Goal: Contribute content

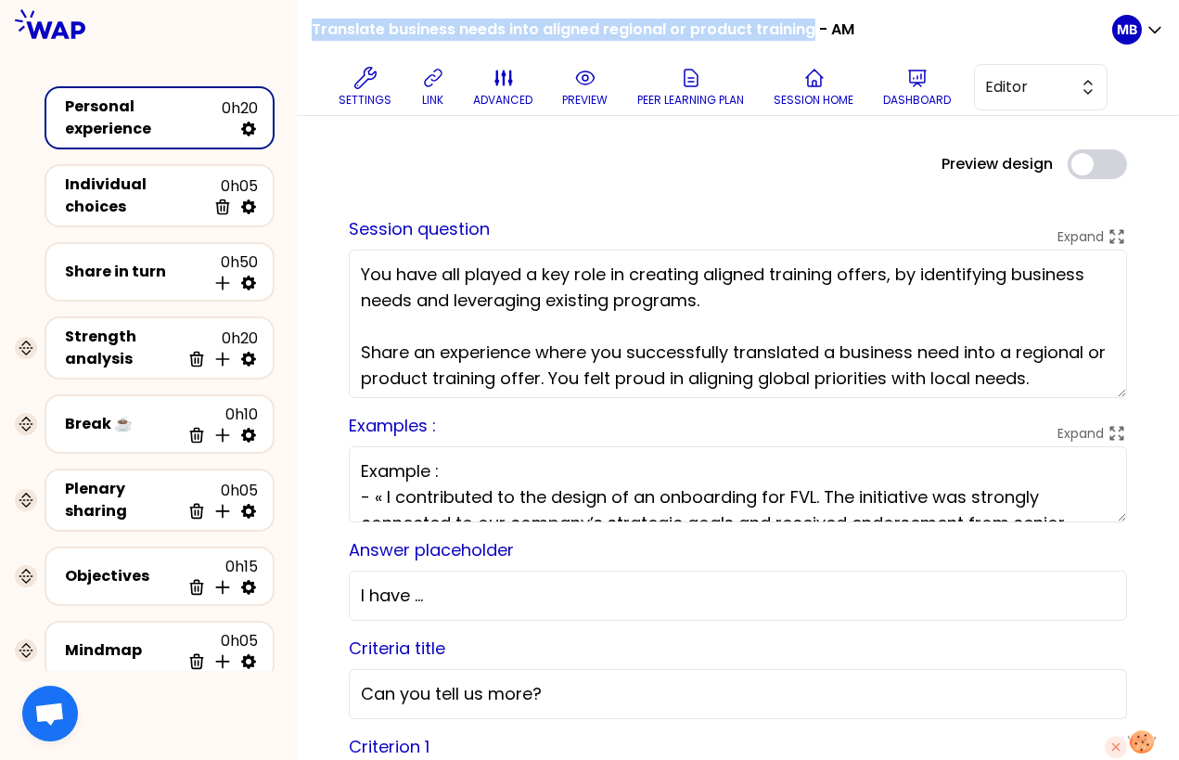
drag, startPoint x: 308, startPoint y: 27, endPoint x: 811, endPoint y: 26, distance: 502.7
click at [811, 26] on div "Translate business needs into aligned regional or product training - AM Setting…" at bounding box center [738, 58] width 882 height 116
copy h1 "Translate business needs into aligned regional or product training"
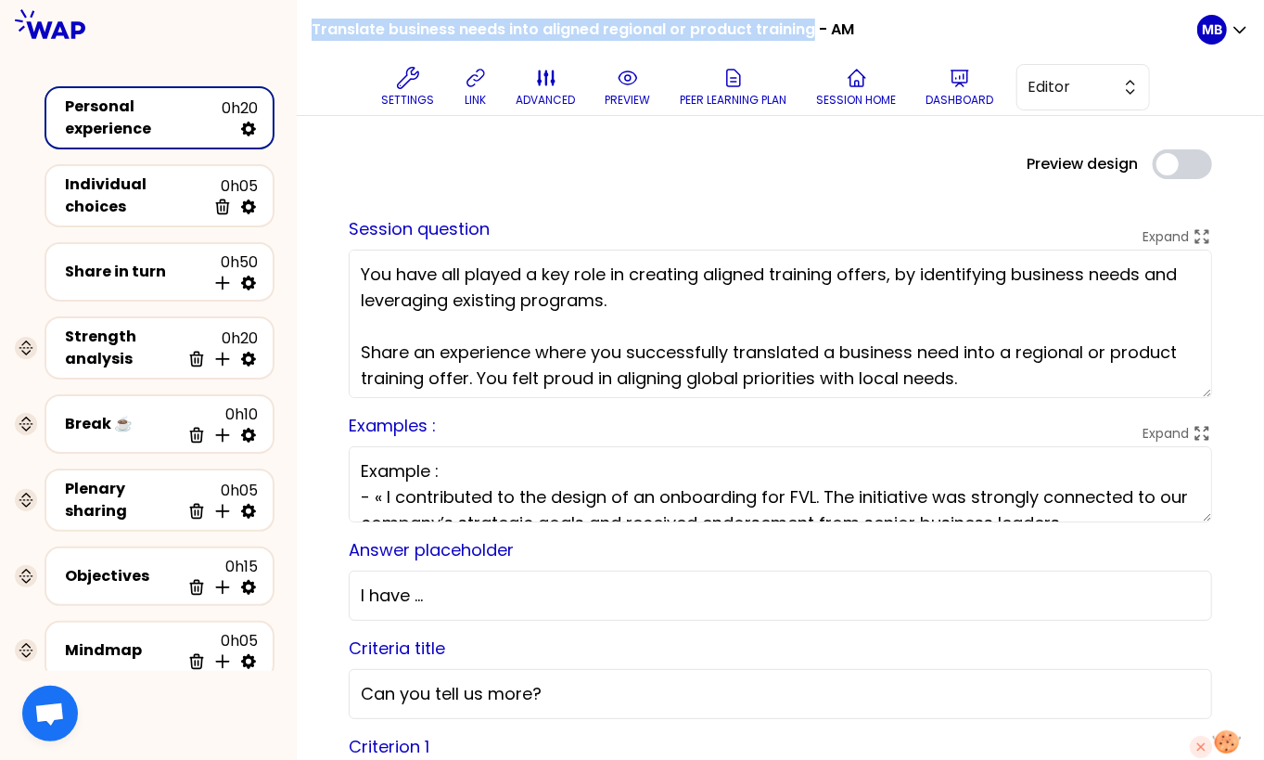
copy h1 "Translate business needs into aligned regional or product training"
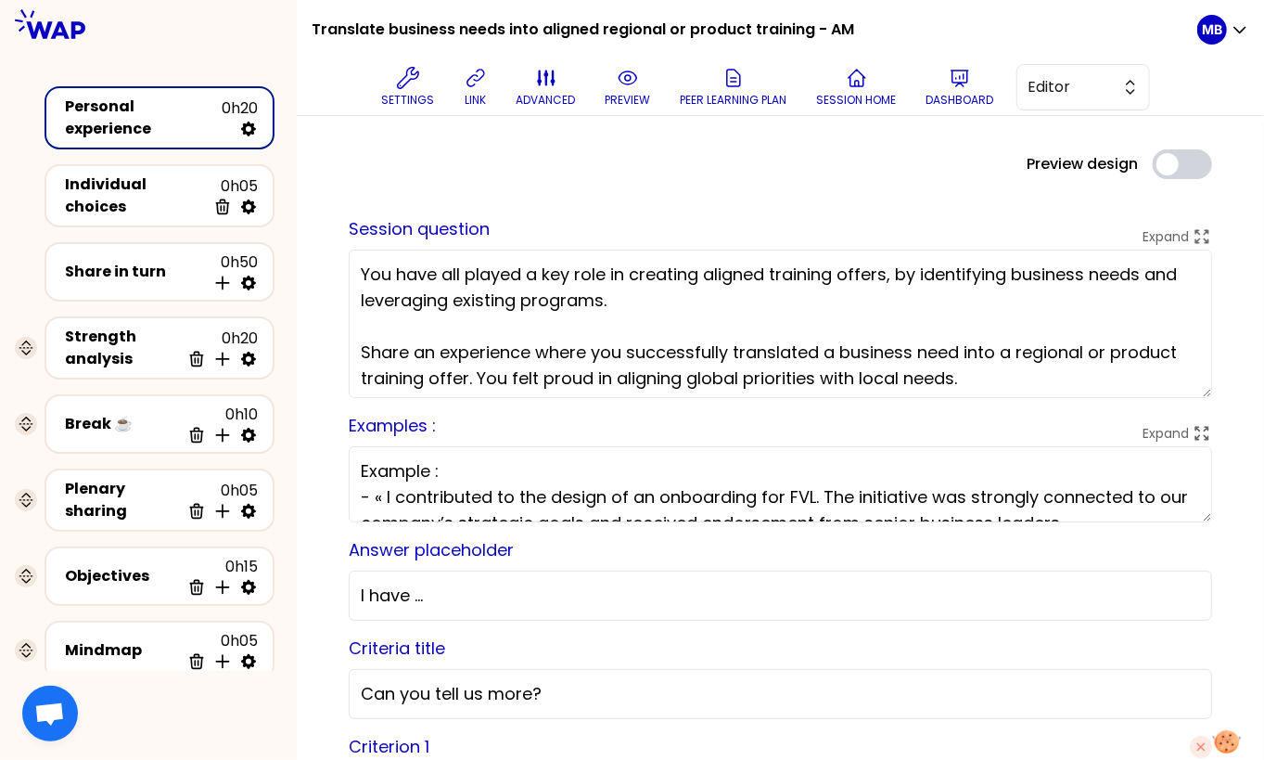
click at [468, 337] on textarea "You have all played a key role in creating aligned training offers, by identify…" at bounding box center [781, 324] width 864 height 148
click at [246, 274] on icon at bounding box center [248, 283] width 19 height 19
select select "4"
select select "5"
select select "all"
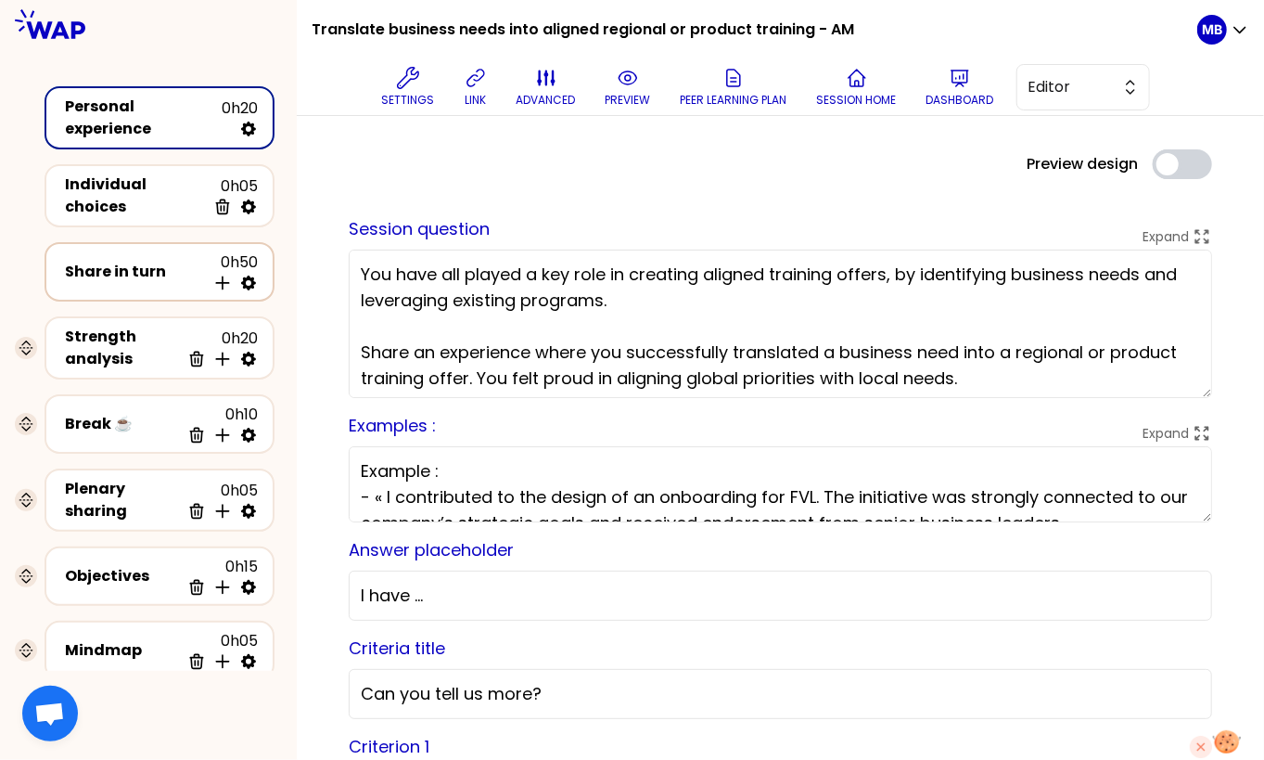
select select "false"
select select "Each"
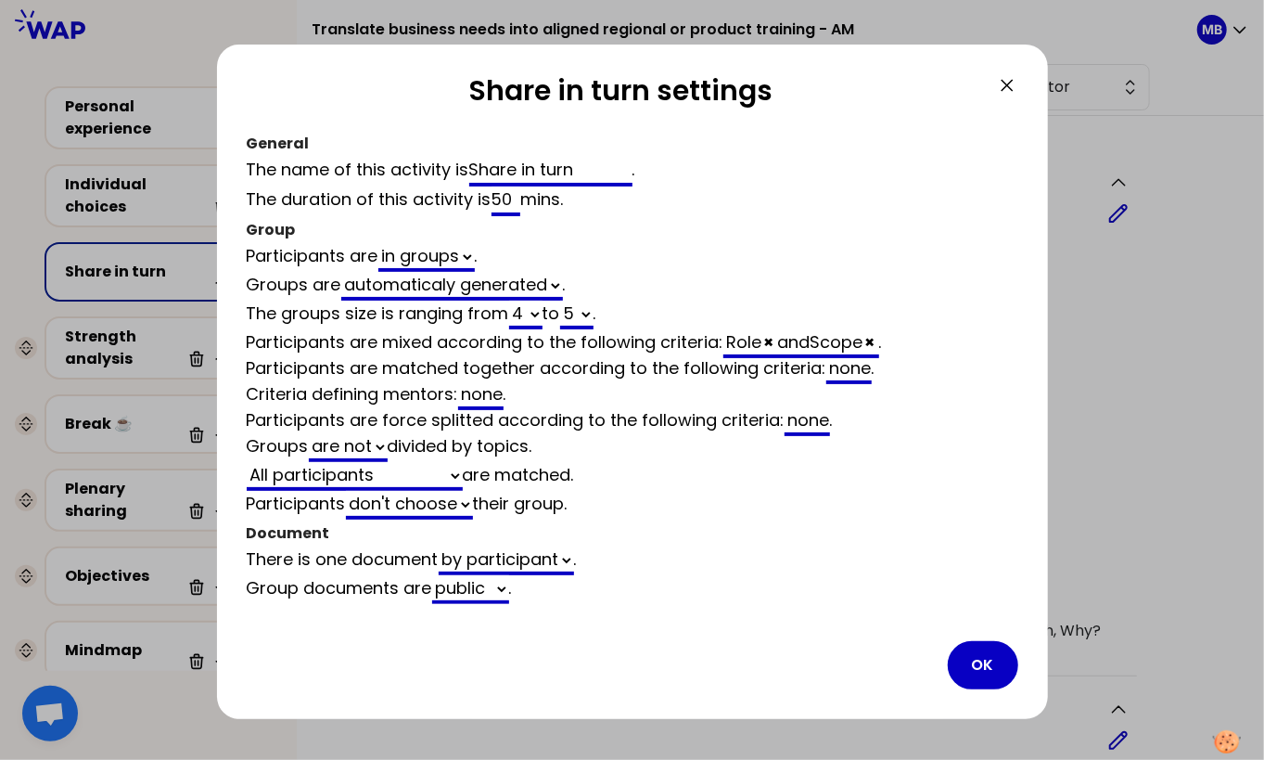
click at [851, 371] on div "none" at bounding box center [848, 370] width 45 height 28
click at [1003, 88] on icon at bounding box center [1007, 85] width 22 height 22
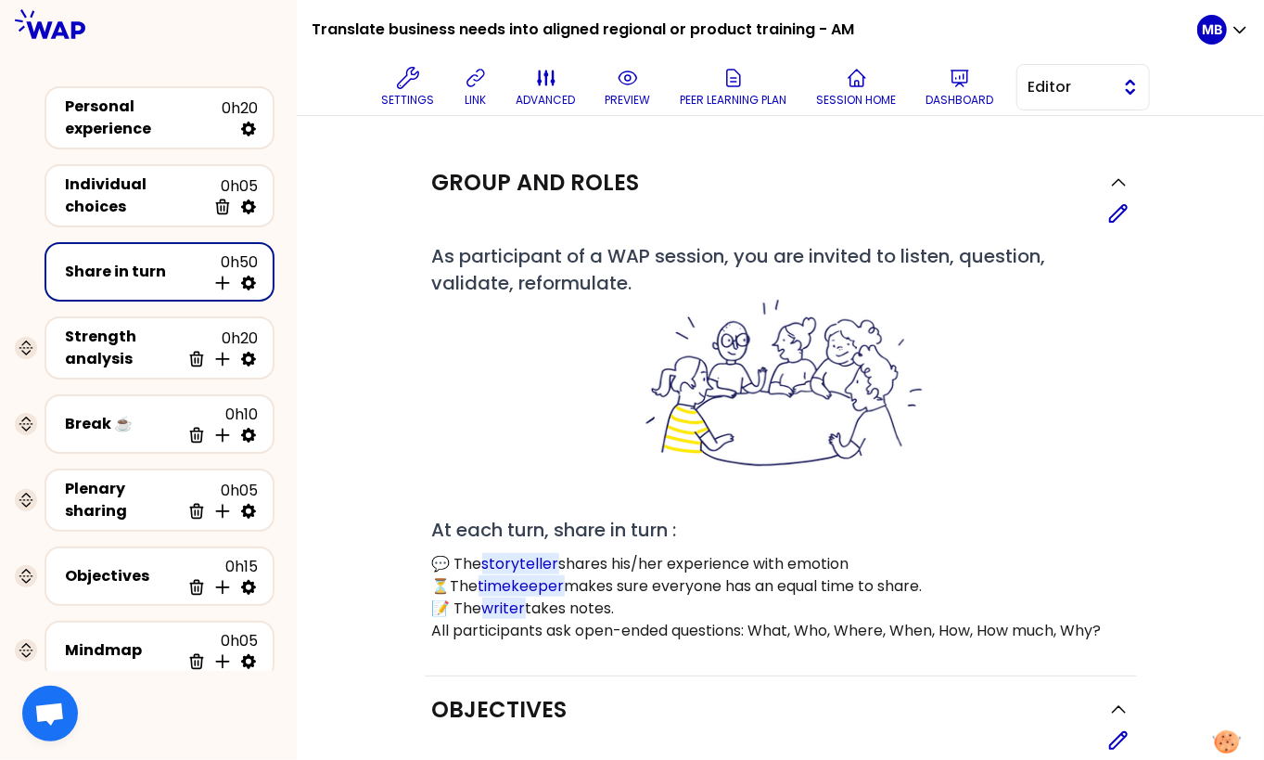
click at [1044, 84] on span "Editor" at bounding box center [1070, 87] width 83 height 22
click at [1039, 165] on li "Facilitator" at bounding box center [1084, 163] width 132 height 30
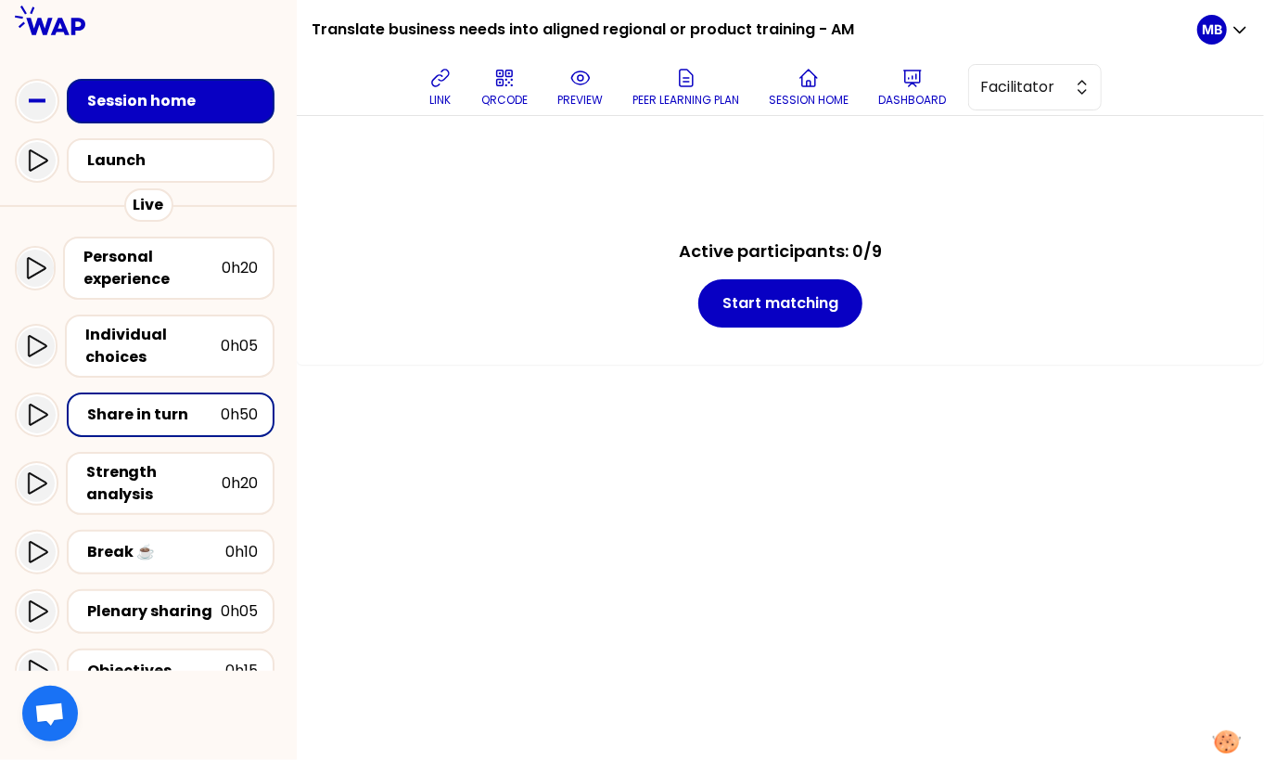
click at [197, 124] on div "Session home" at bounding box center [148, 100] width 267 height 59
click at [201, 108] on div "Session home" at bounding box center [176, 101] width 178 height 22
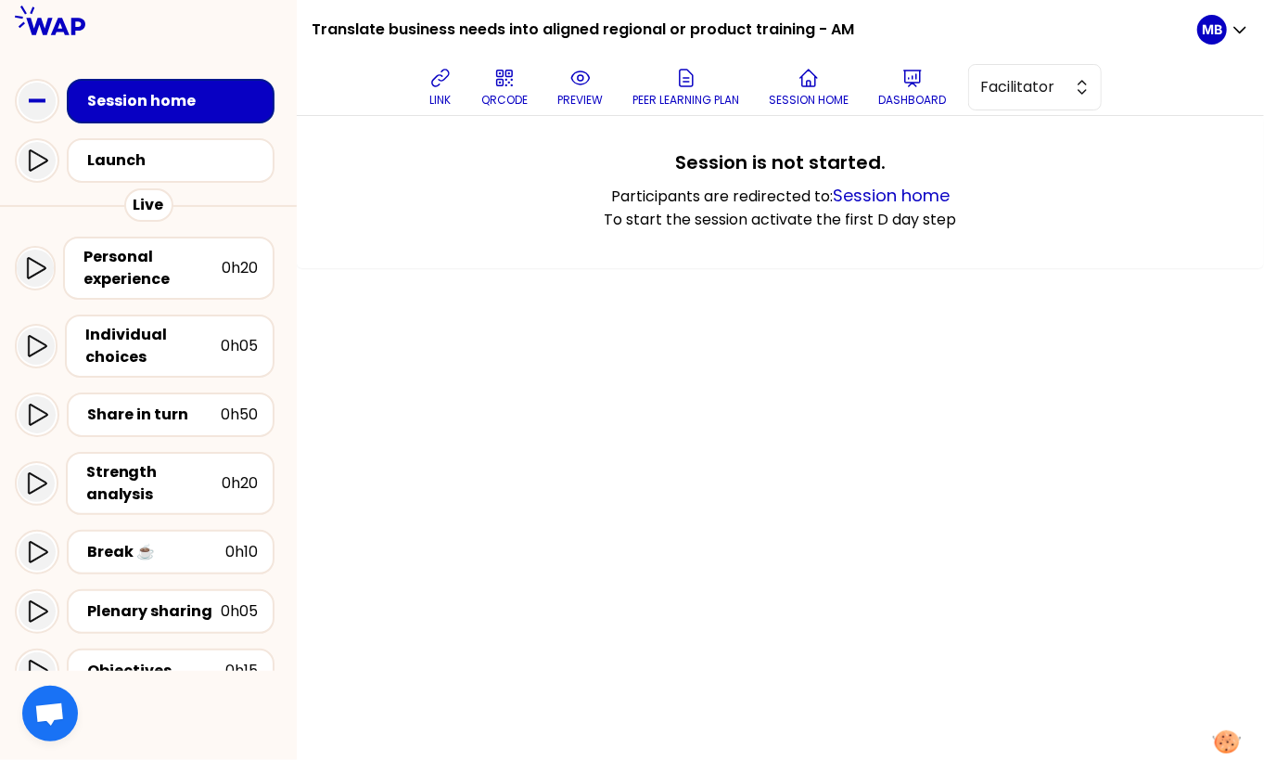
click at [169, 305] on div "Personal experience 0h20" at bounding box center [148, 268] width 267 height 78
click at [171, 283] on div "Personal experience" at bounding box center [152, 268] width 138 height 45
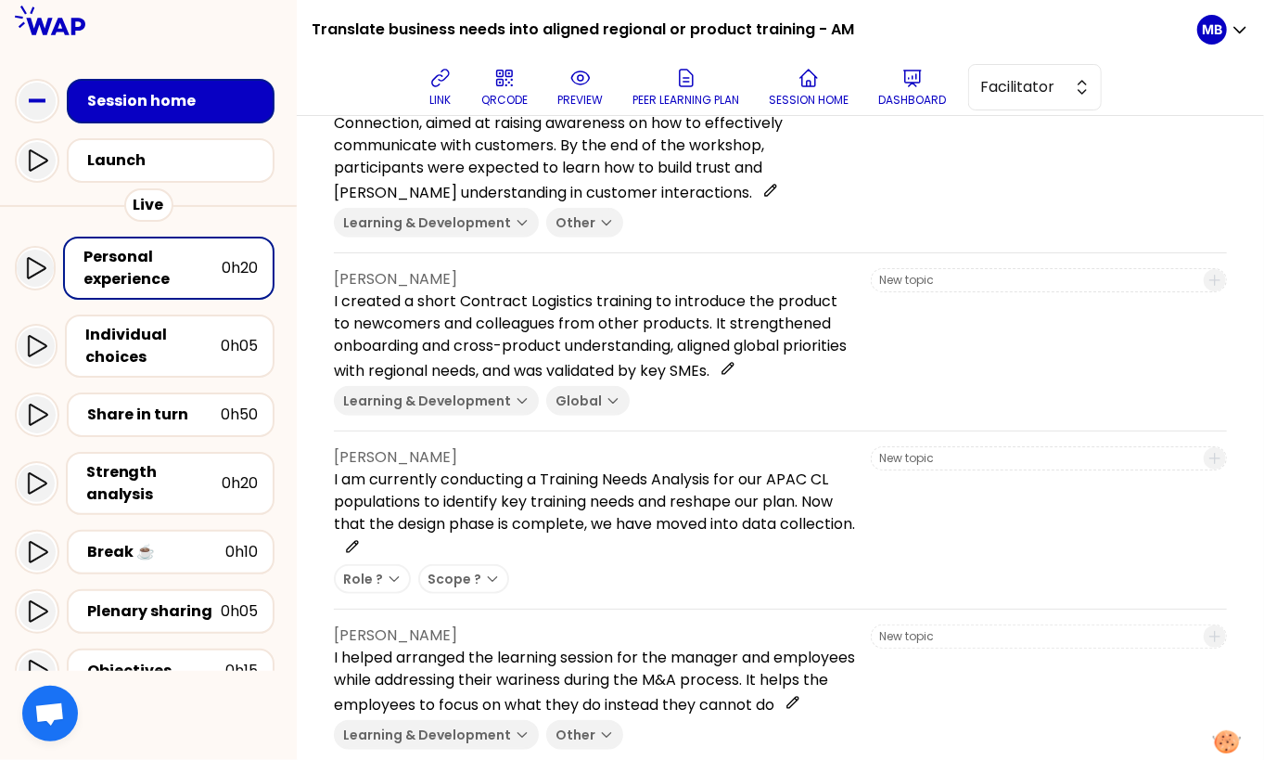
scroll to position [737, 0]
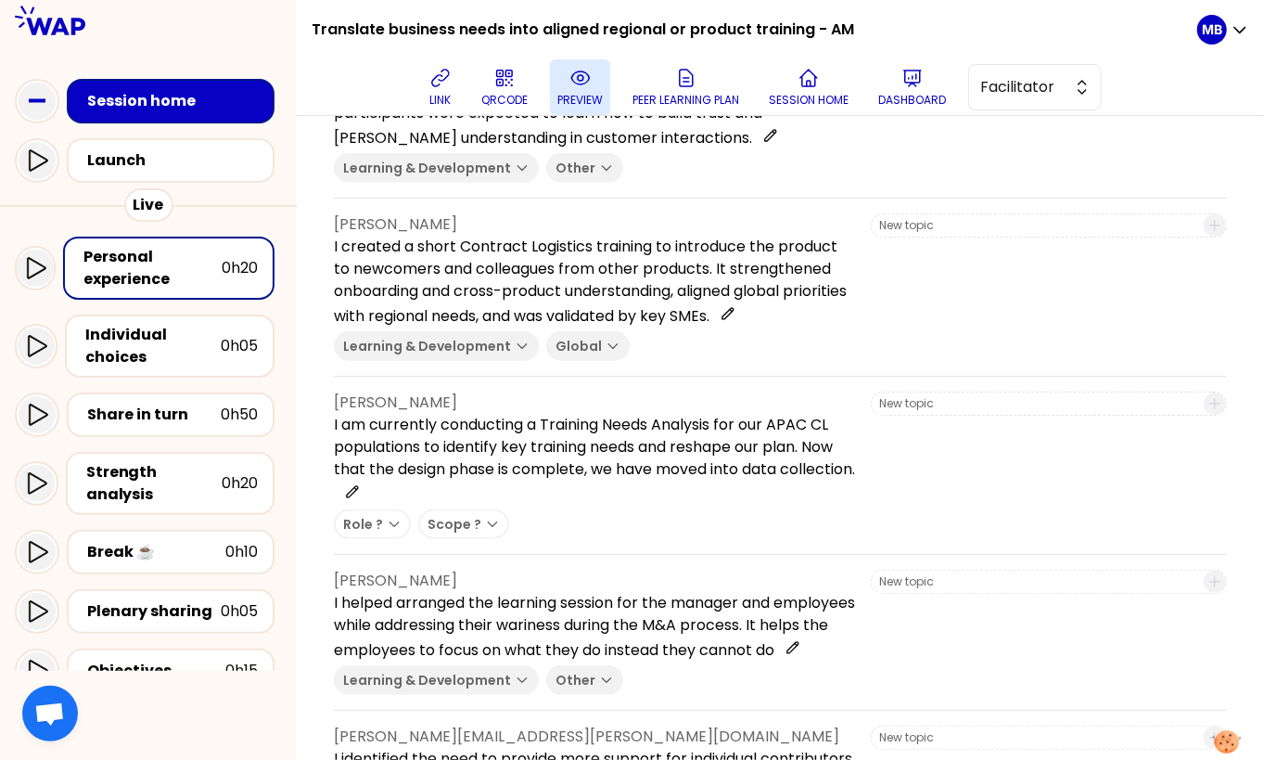
click at [570, 78] on icon at bounding box center [581, 78] width 22 height 22
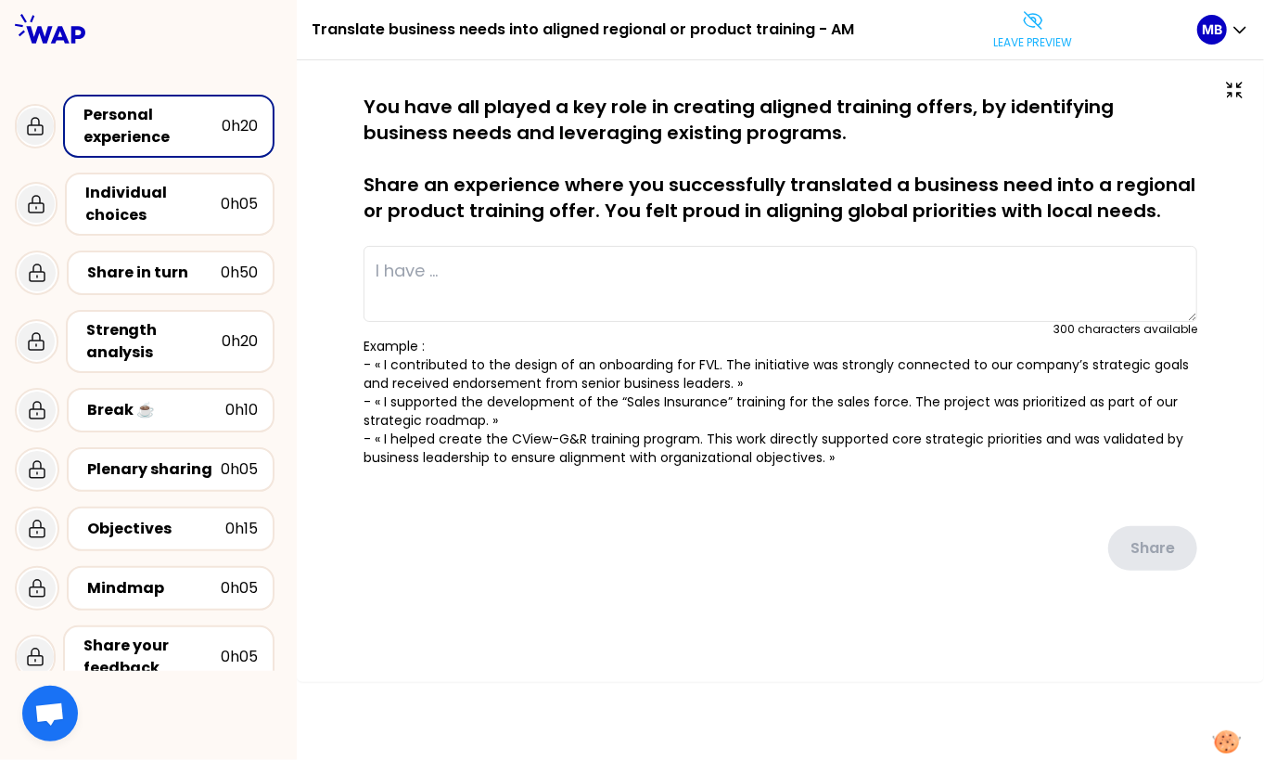
type textarea "I redesigned an long onboarding program, reducing it from 3 months to 4 weeks. …"
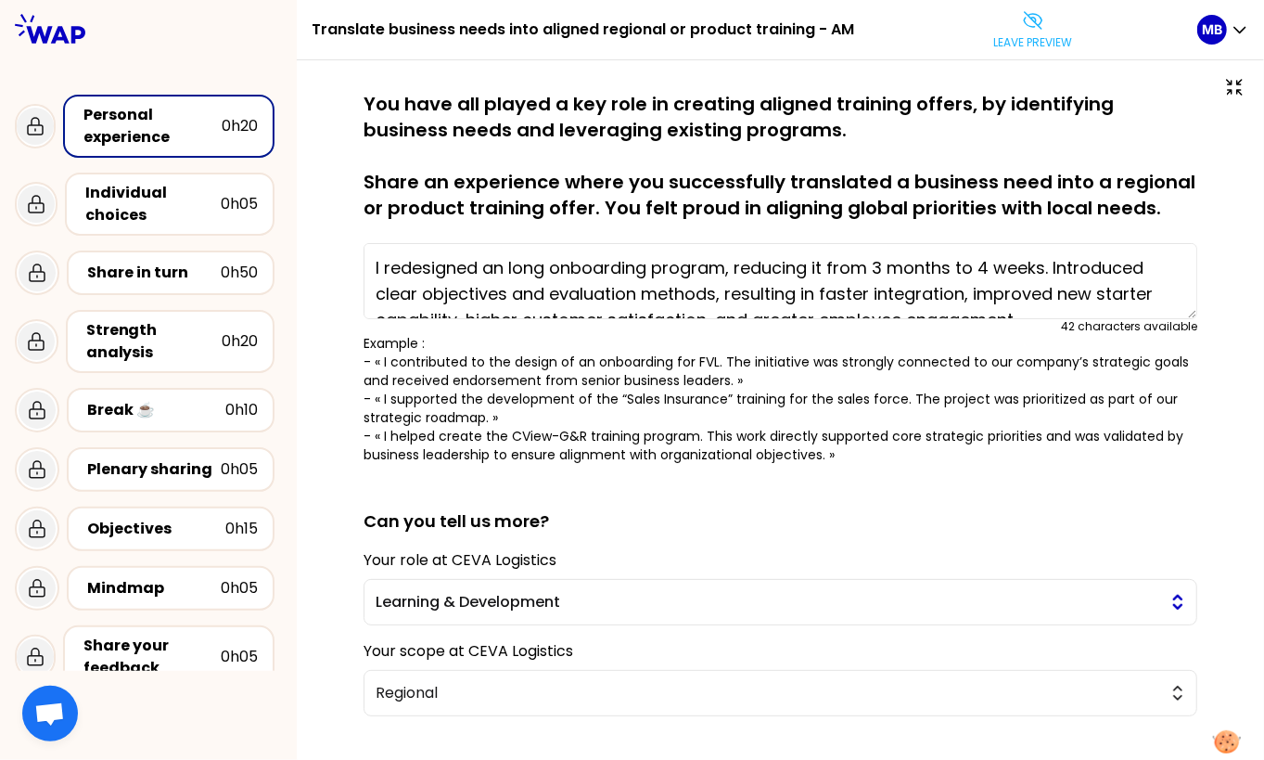
scroll to position [74, 0]
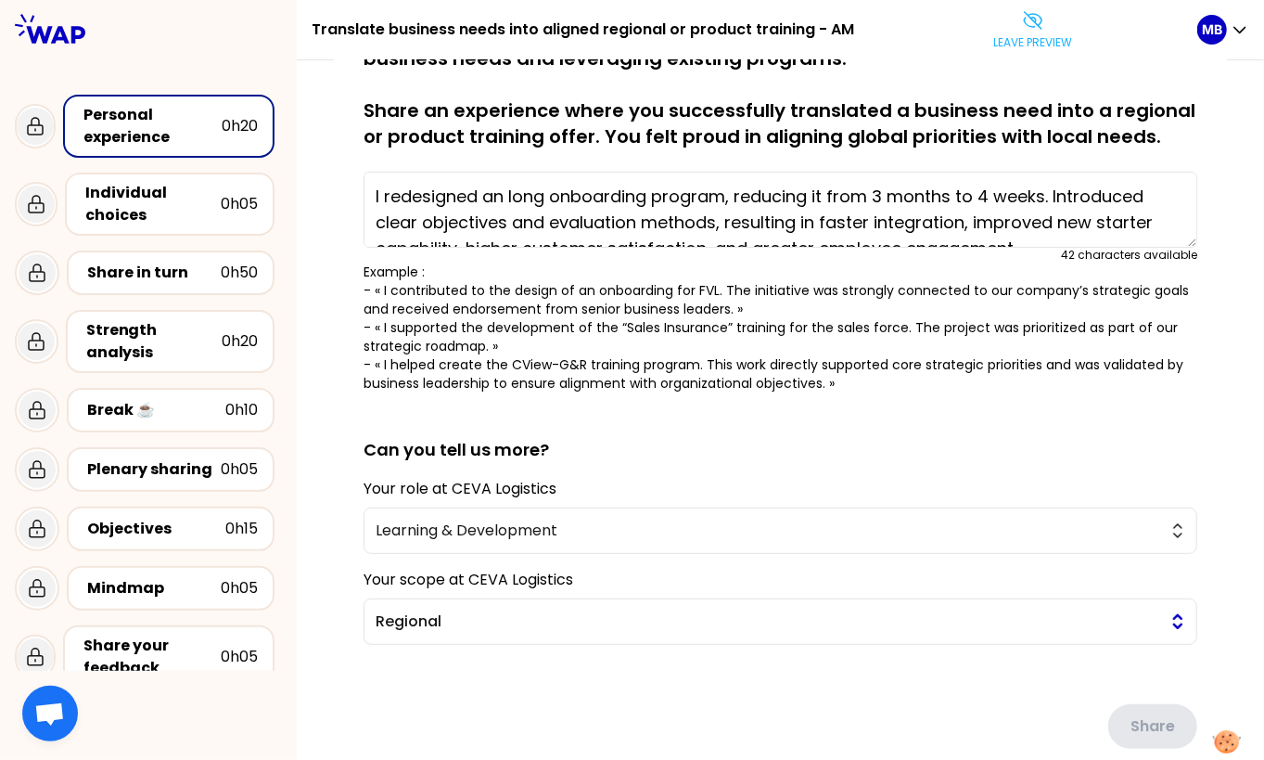
click at [465, 616] on span "Regional" at bounding box center [768, 621] width 784 height 22
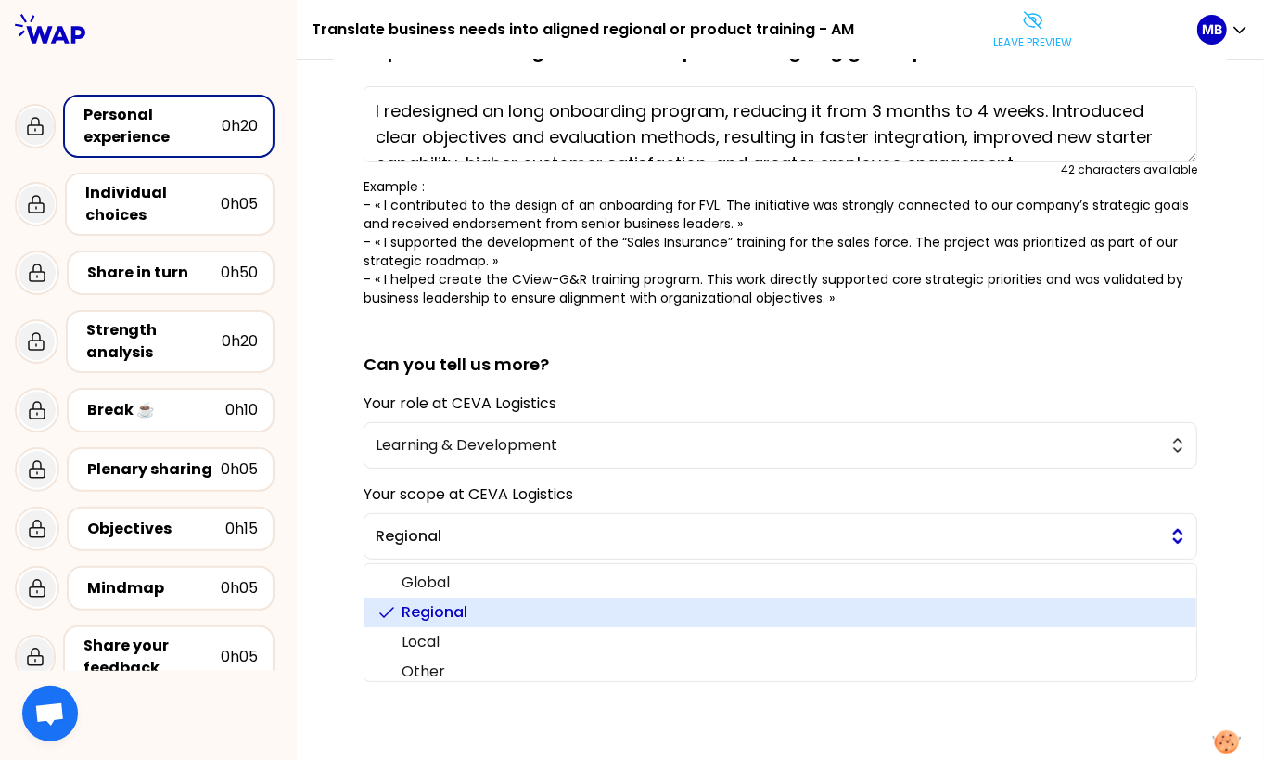
scroll to position [172, 0]
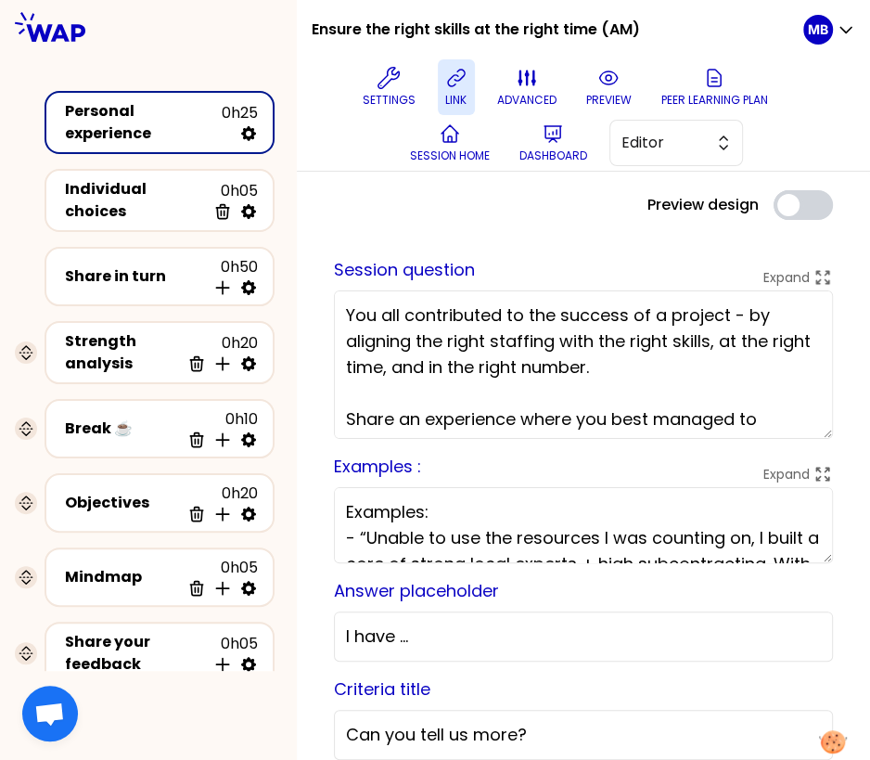
click at [441, 111] on button "link" at bounding box center [456, 87] width 37 height 56
click at [457, 76] on icon at bounding box center [456, 78] width 22 height 22
